Goal: Information Seeking & Learning: Learn about a topic

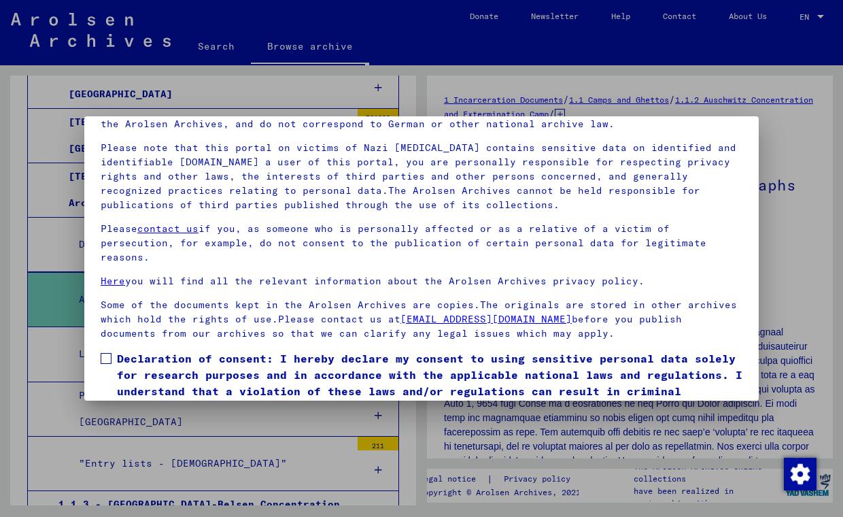
scroll to position [120, 0]
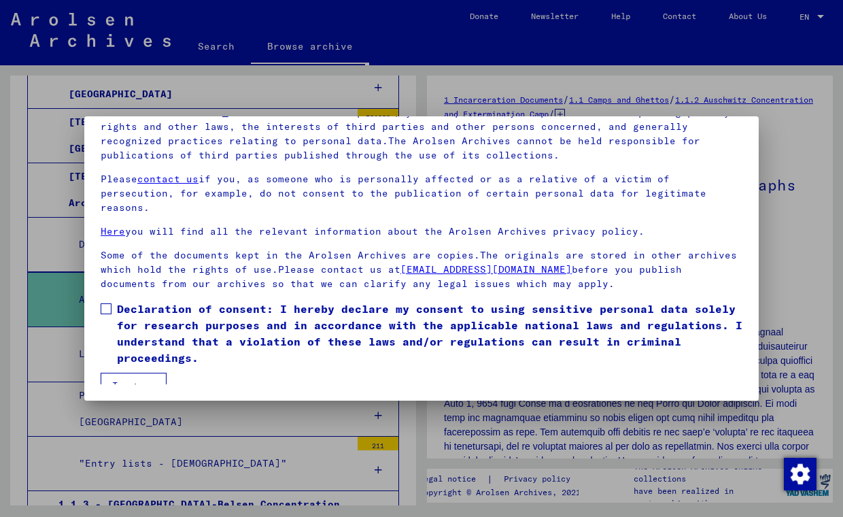
click at [116, 301] on label "Declaration of consent: I hereby declare my consent to using sensitive personal…" at bounding box center [422, 333] width 642 height 65
click at [140, 373] on button "I agree" at bounding box center [134, 386] width 66 height 26
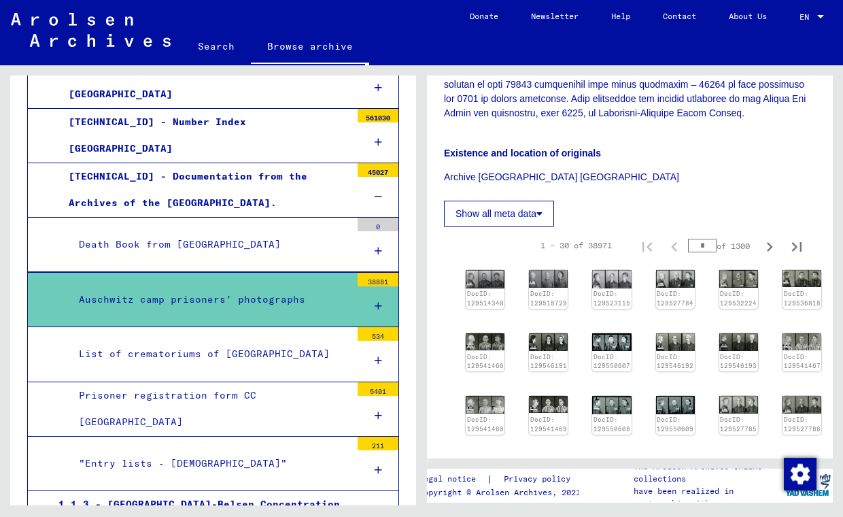
scroll to position [399, 0]
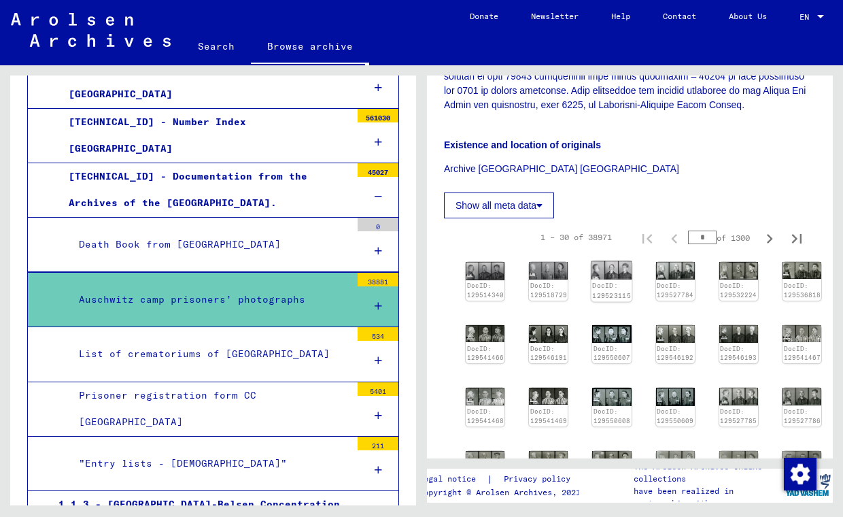
click at [609, 273] on img at bounding box center [612, 270] width 41 height 19
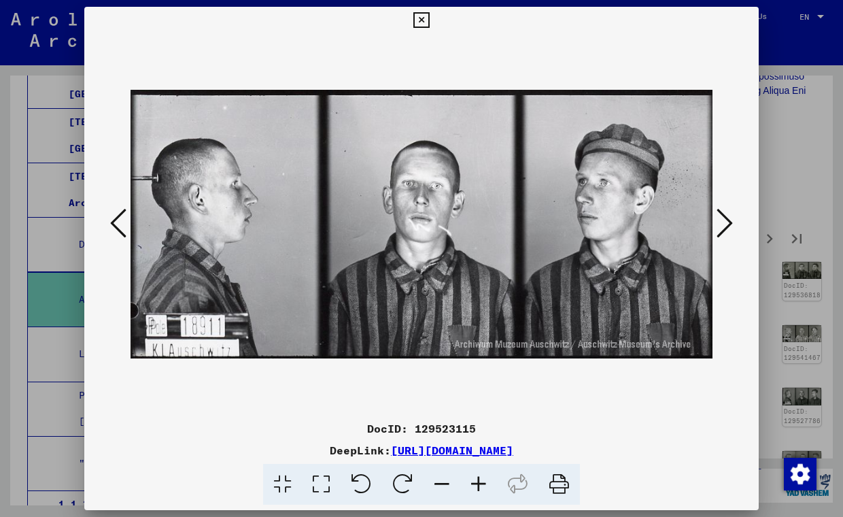
click at [731, 224] on icon at bounding box center [725, 223] width 16 height 33
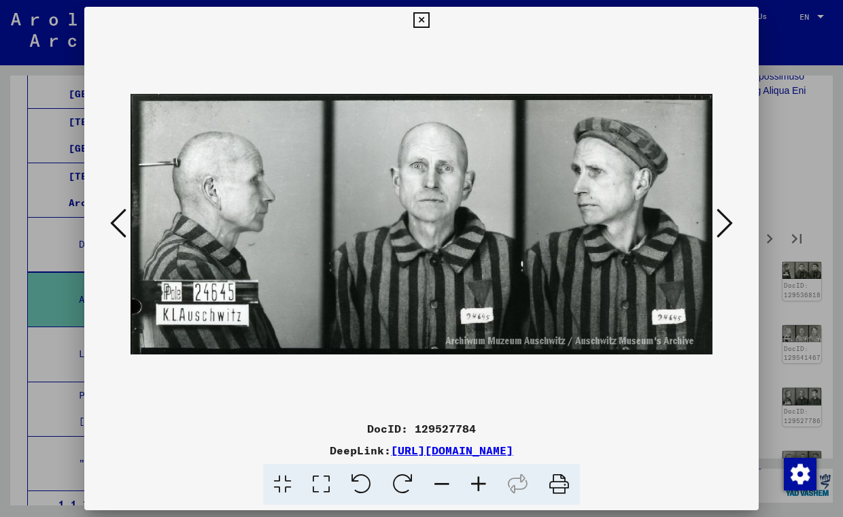
click at [725, 229] on icon at bounding box center [725, 223] width 16 height 33
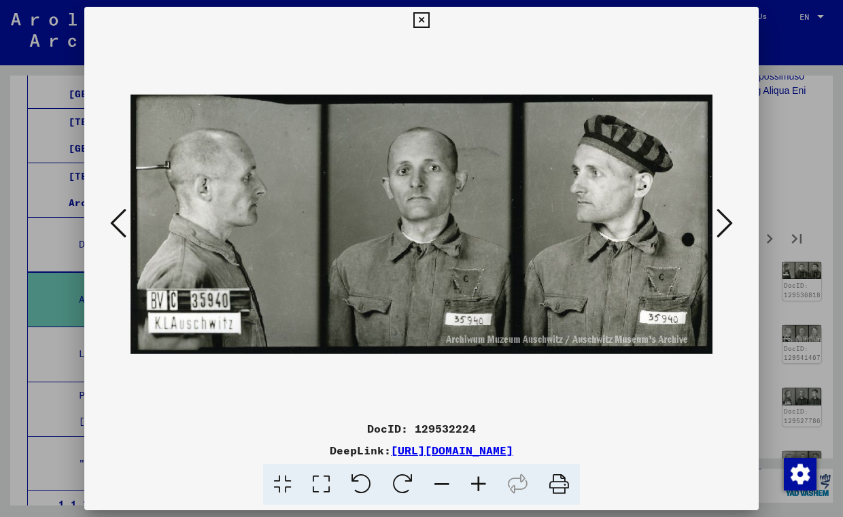
click at [731, 220] on icon at bounding box center [725, 223] width 16 height 33
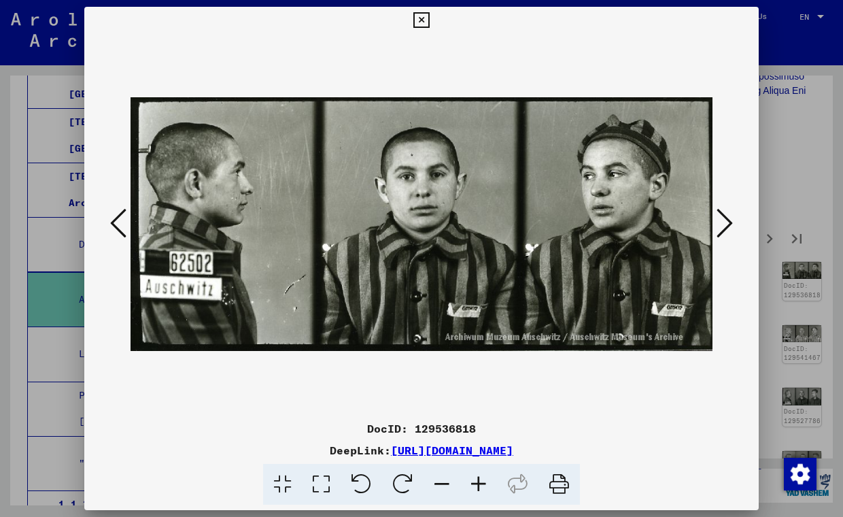
click at [729, 213] on icon at bounding box center [725, 223] width 16 height 33
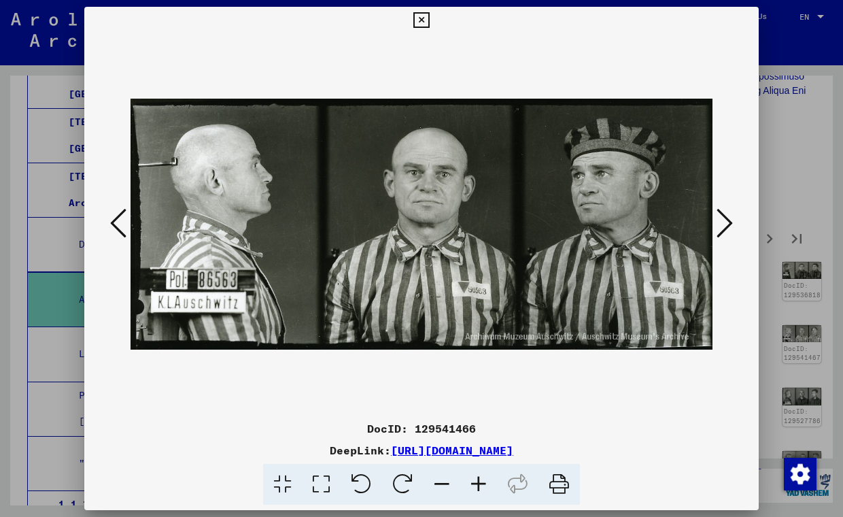
click at [728, 217] on icon at bounding box center [725, 223] width 16 height 33
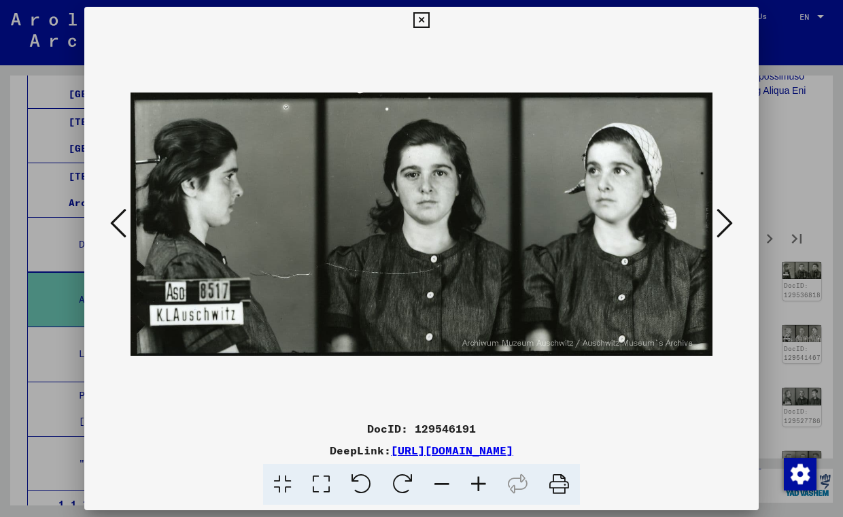
click at [120, 220] on icon at bounding box center [118, 223] width 16 height 33
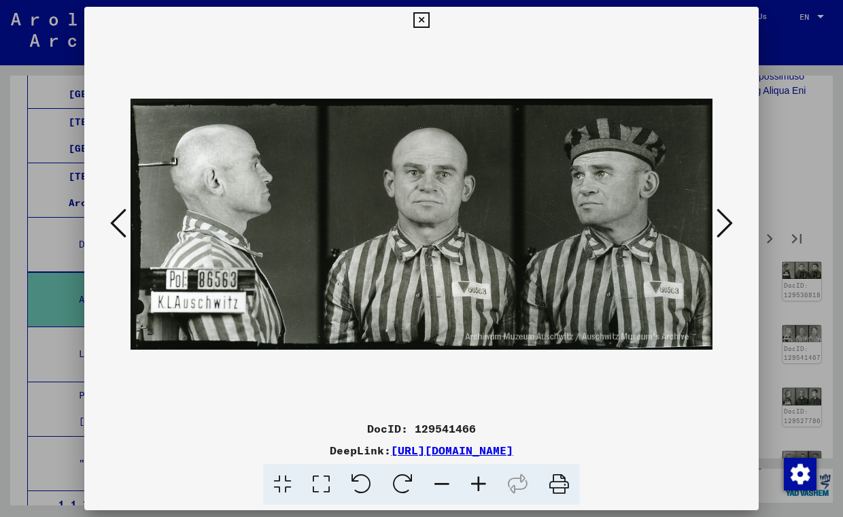
click at [726, 223] on icon at bounding box center [725, 223] width 16 height 33
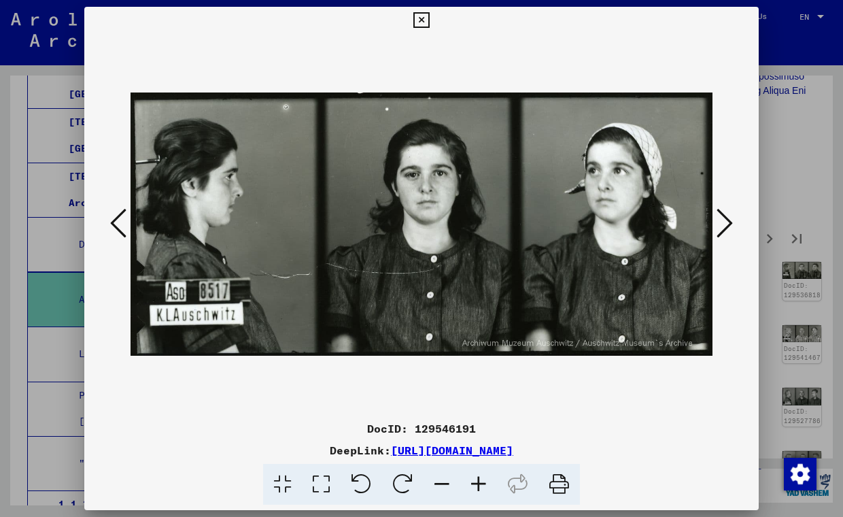
click at [726, 223] on icon at bounding box center [725, 223] width 16 height 33
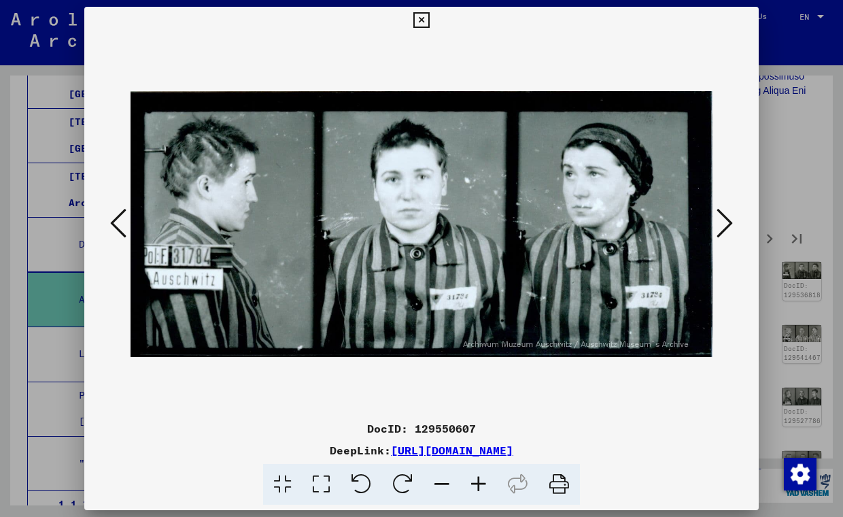
click at [729, 221] on icon at bounding box center [725, 223] width 16 height 33
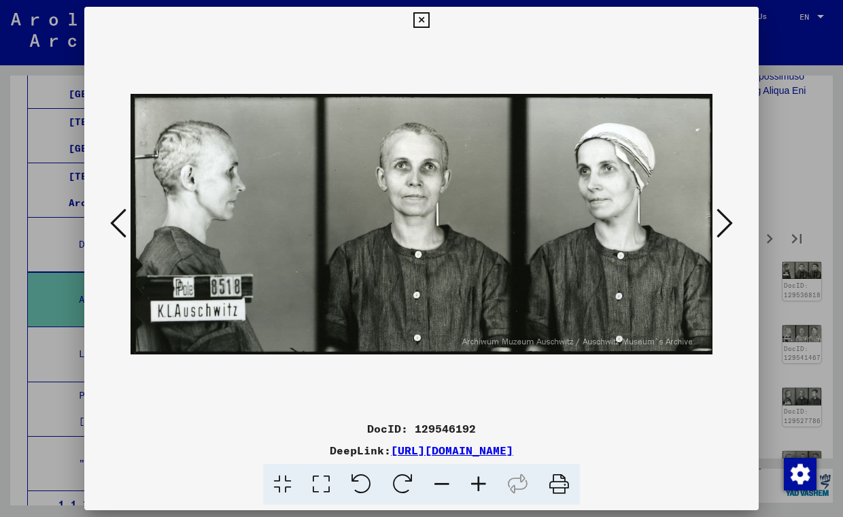
click at [726, 224] on icon at bounding box center [725, 223] width 16 height 33
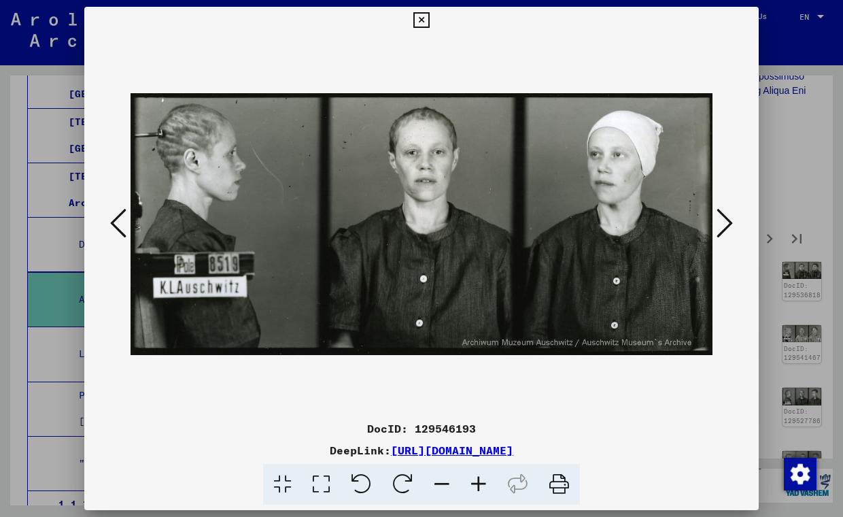
click at [732, 222] on icon at bounding box center [725, 223] width 16 height 33
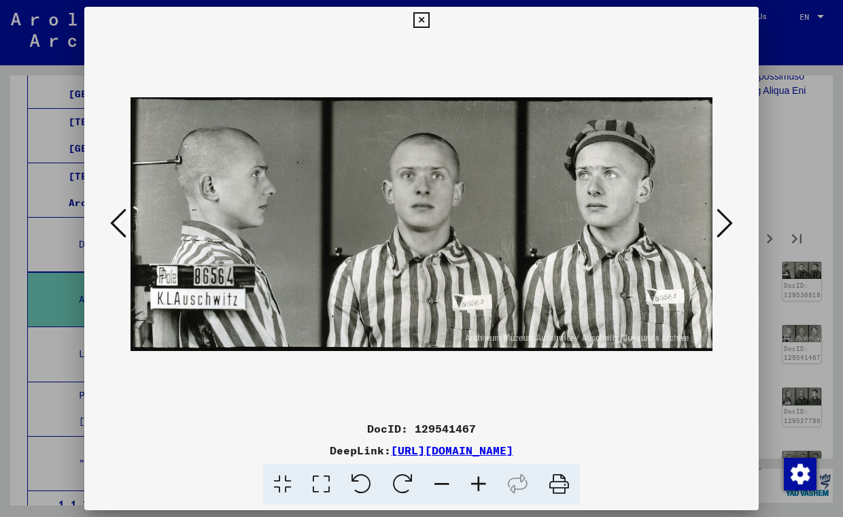
click at [725, 224] on icon at bounding box center [725, 223] width 16 height 33
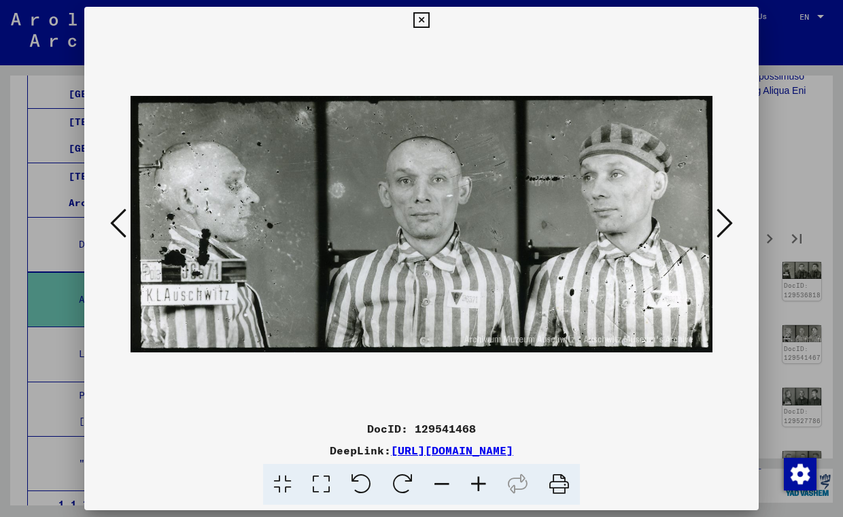
click at [730, 224] on icon at bounding box center [725, 223] width 16 height 33
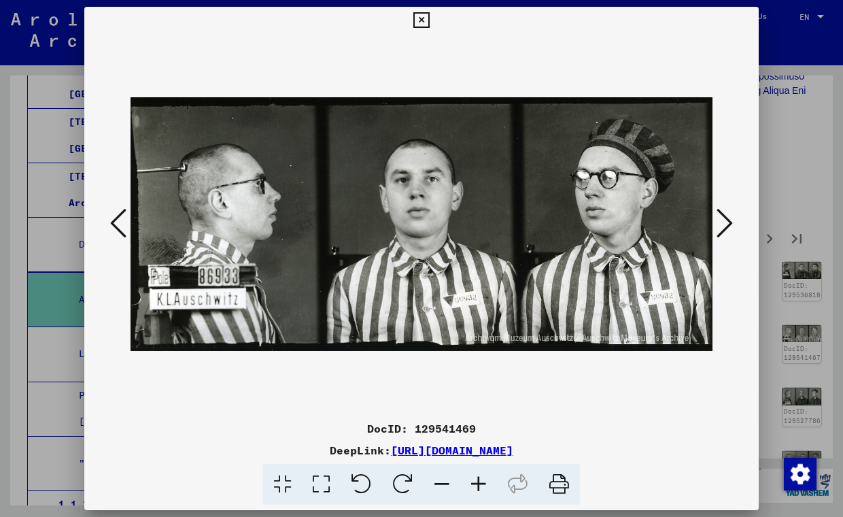
click at [730, 223] on icon at bounding box center [725, 223] width 16 height 33
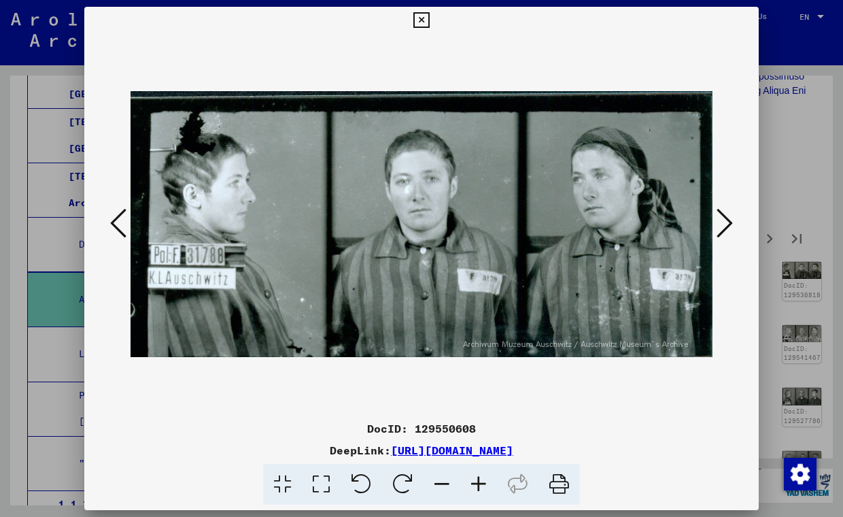
click at [725, 217] on icon at bounding box center [725, 223] width 16 height 33
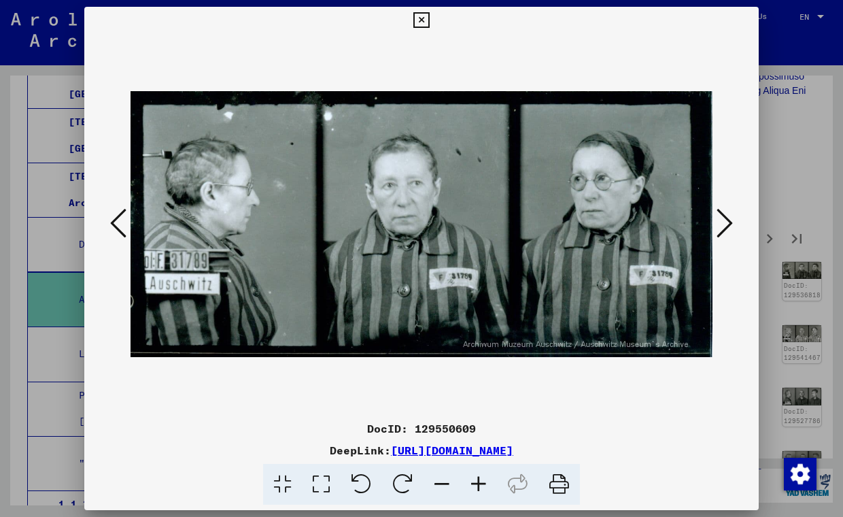
click at [724, 231] on icon at bounding box center [725, 223] width 16 height 33
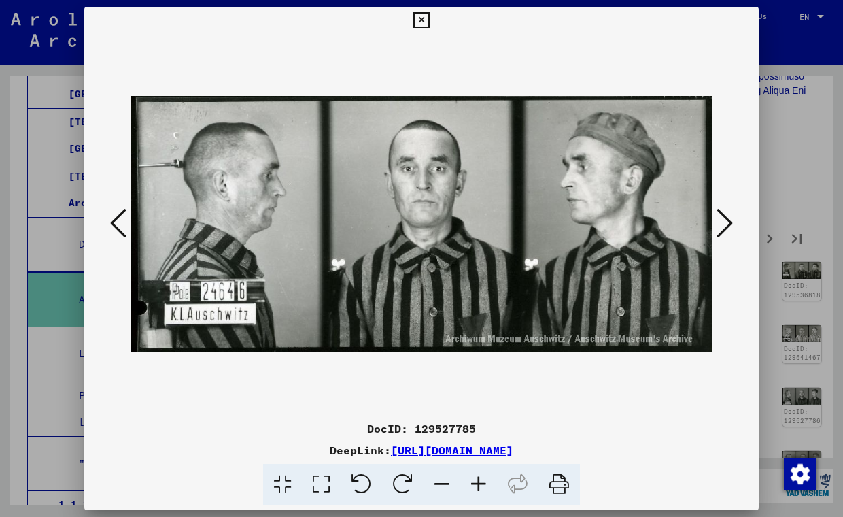
click at [724, 225] on icon at bounding box center [725, 223] width 16 height 33
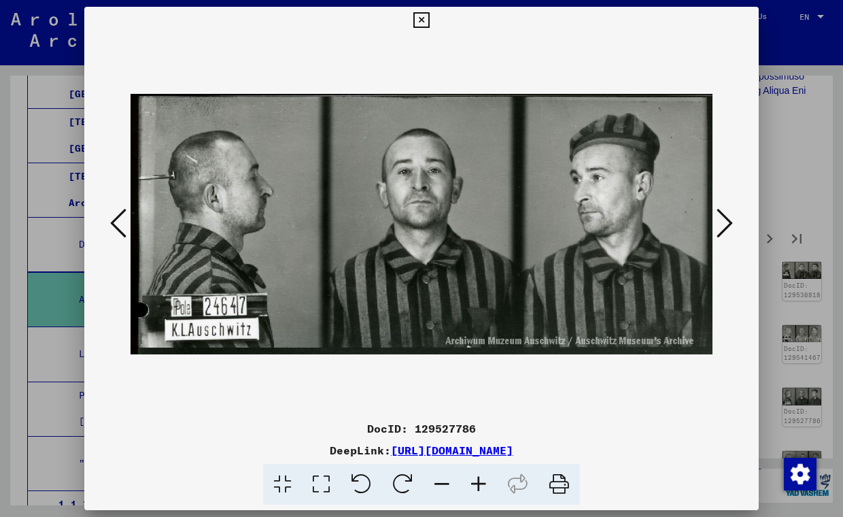
click at [728, 222] on icon at bounding box center [725, 223] width 16 height 33
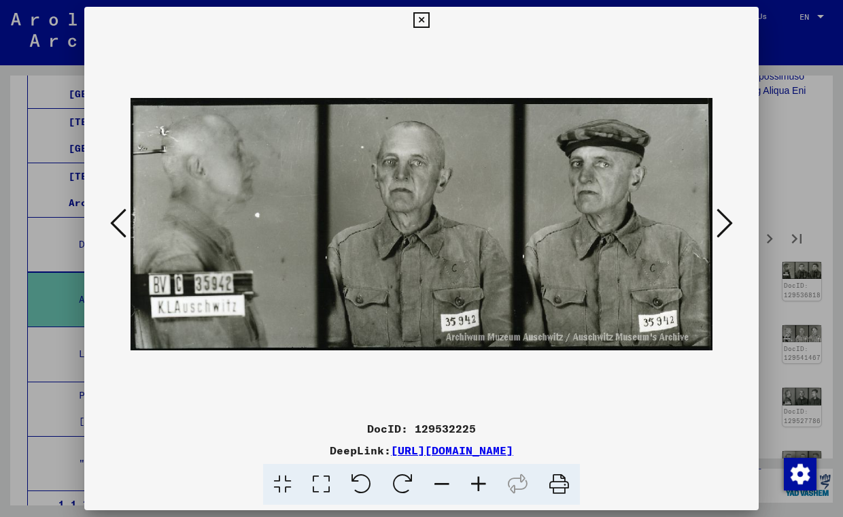
click at [731, 223] on icon at bounding box center [725, 223] width 16 height 33
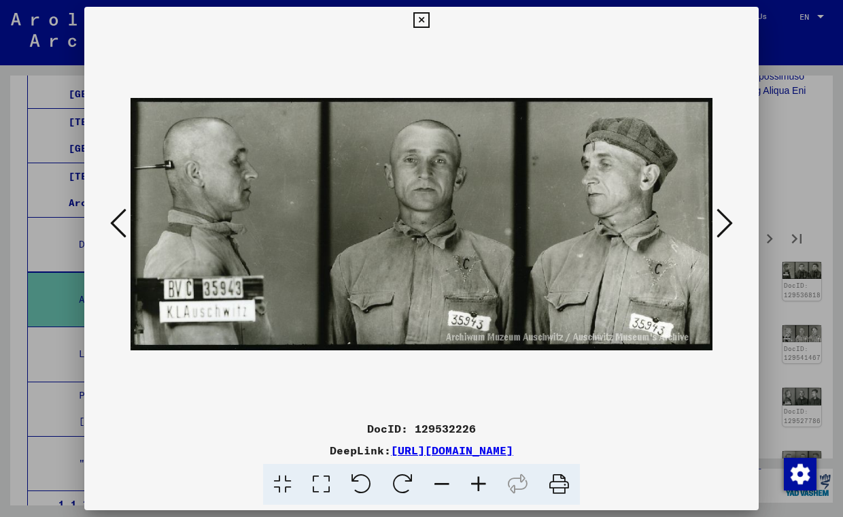
click at [731, 223] on icon at bounding box center [725, 223] width 16 height 33
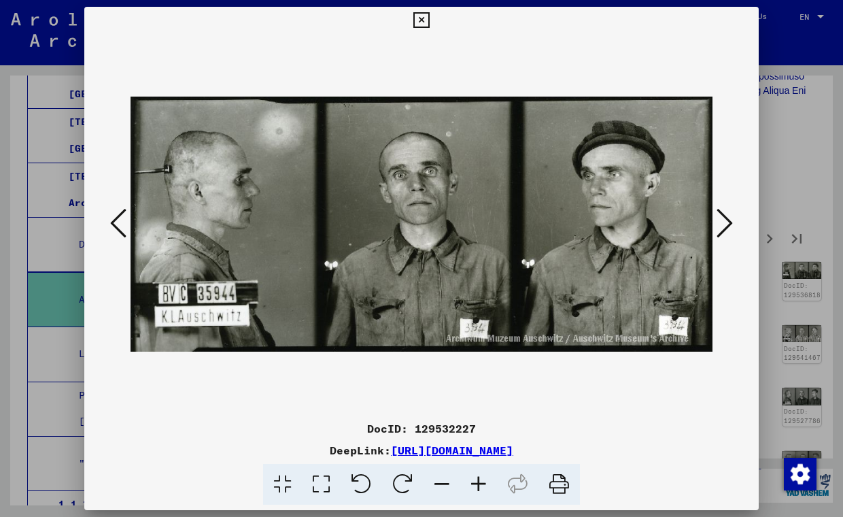
click at [731, 223] on icon at bounding box center [725, 223] width 16 height 33
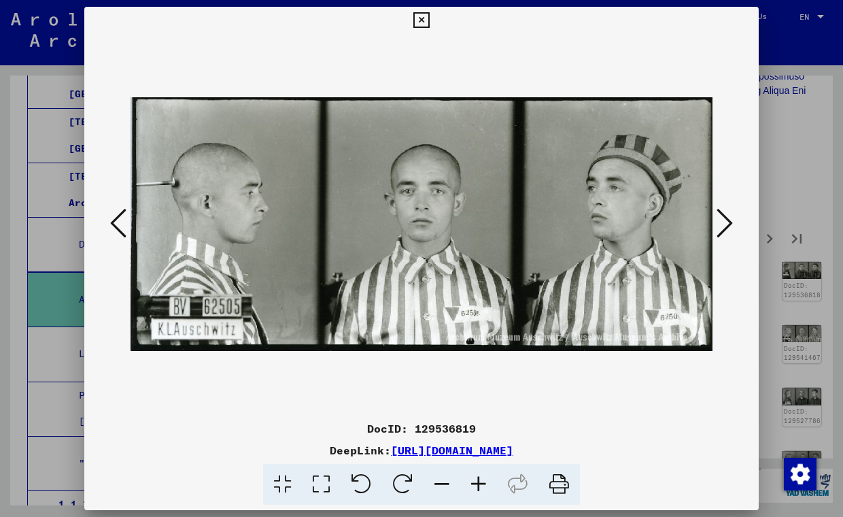
click at [731, 223] on icon at bounding box center [725, 223] width 16 height 33
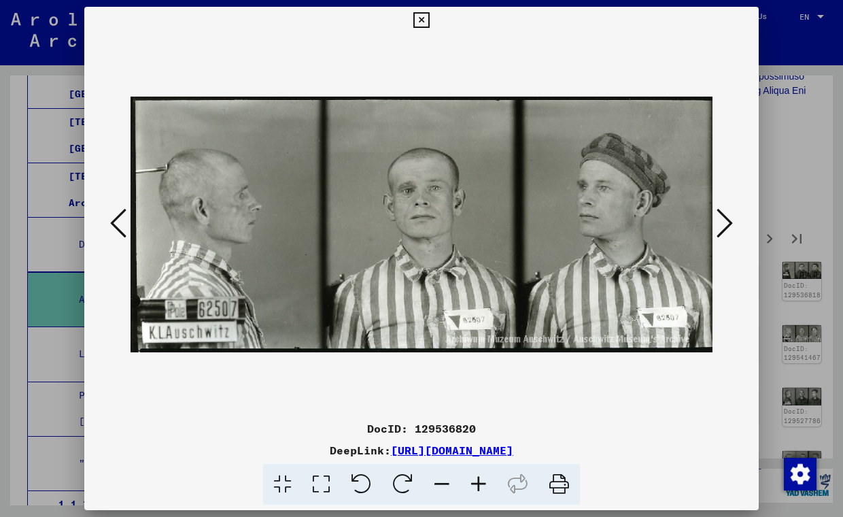
click at [731, 223] on icon at bounding box center [725, 223] width 16 height 33
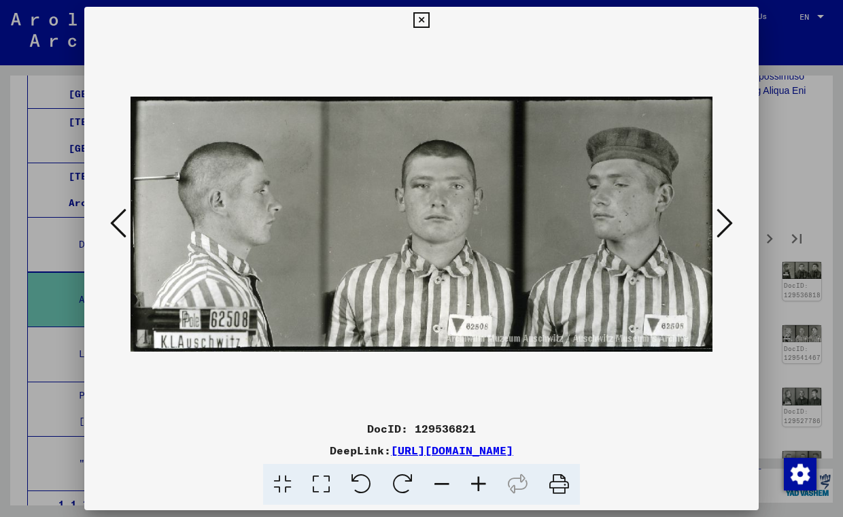
click at [731, 223] on icon at bounding box center [725, 223] width 16 height 33
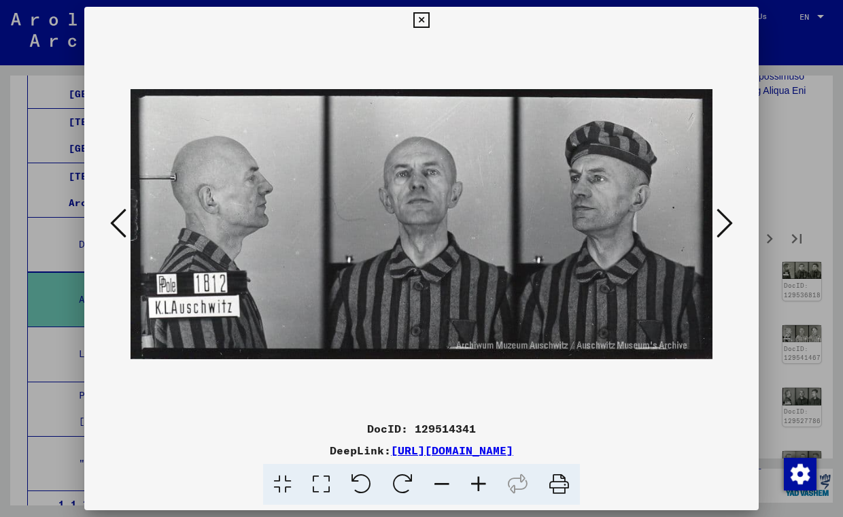
click at [731, 223] on icon at bounding box center [725, 223] width 16 height 33
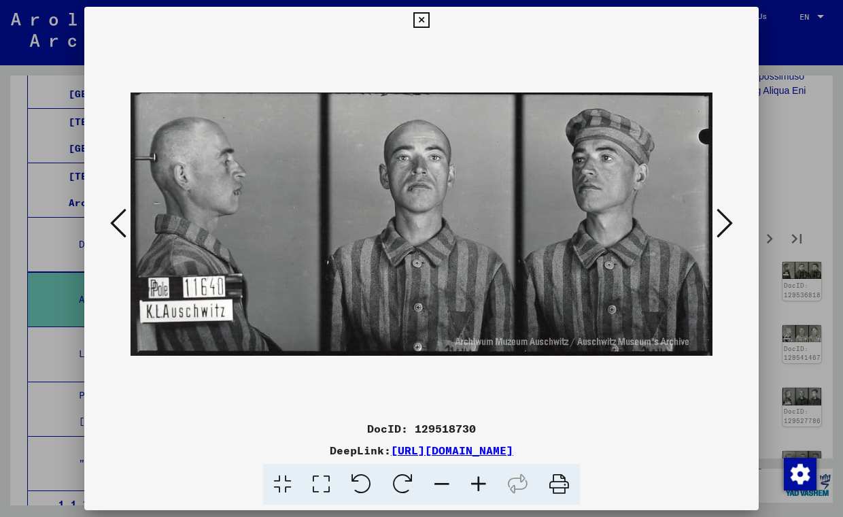
click at [723, 235] on icon at bounding box center [725, 223] width 16 height 33
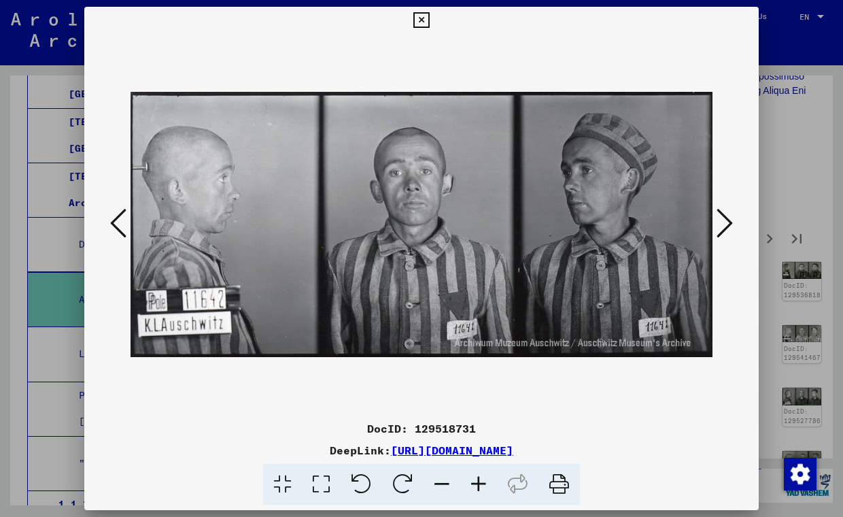
click at [723, 235] on icon at bounding box center [725, 223] width 16 height 33
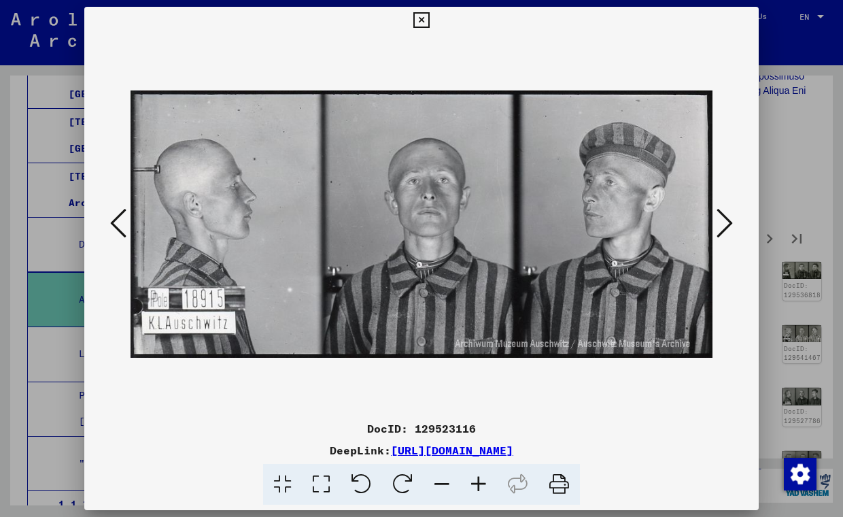
click at [723, 235] on icon at bounding box center [725, 223] width 16 height 33
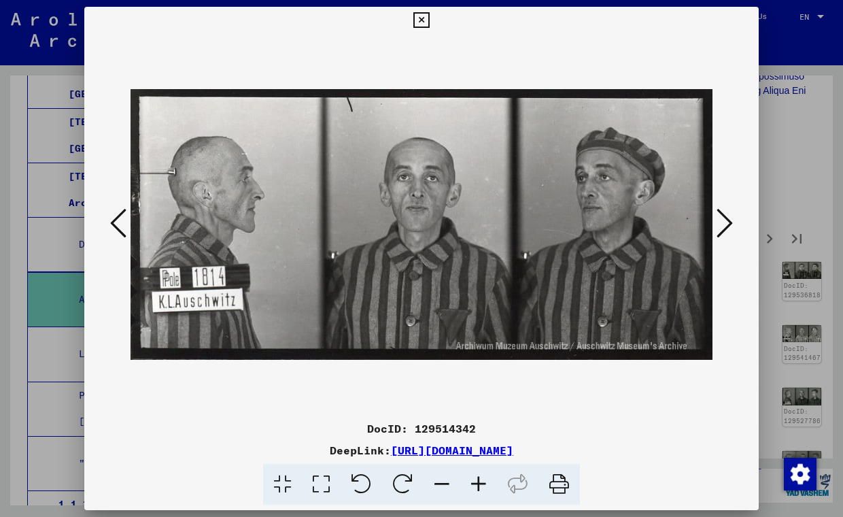
click at [723, 235] on icon at bounding box center [725, 223] width 16 height 33
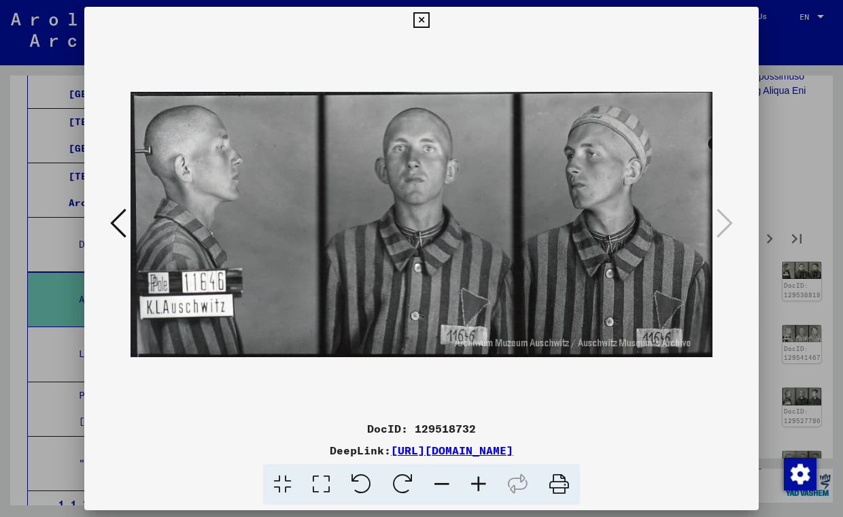
click at [125, 227] on icon at bounding box center [118, 223] width 16 height 33
